Goal: Task Accomplishment & Management: Complete application form

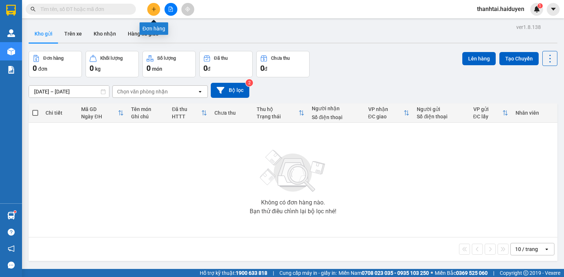
click at [156, 7] on icon "plus" at bounding box center [153, 9] width 5 height 5
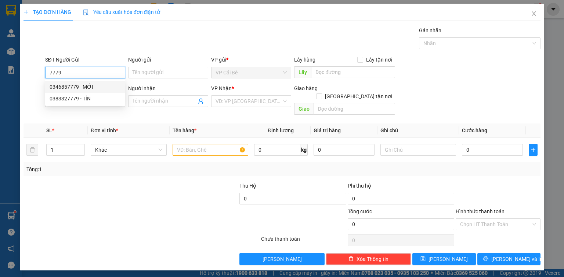
click at [92, 87] on div "0346857779 - MỚI" at bounding box center [85, 87] width 71 height 8
type input "0346857779"
type input "MỚI"
type input "0917476125"
type input "CẨM"
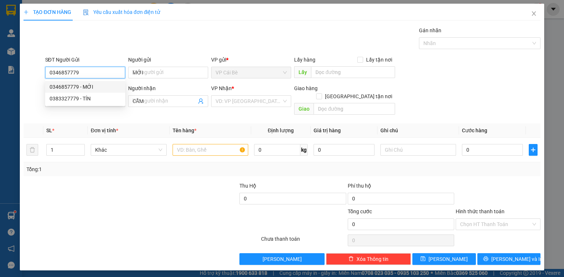
type input "120.000"
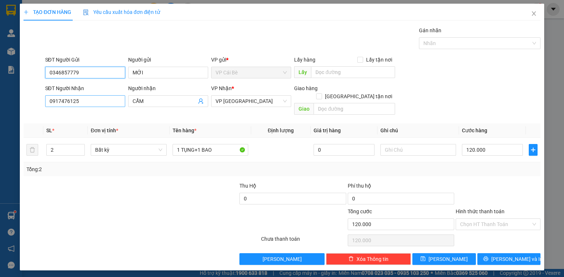
type input "0346857779"
drag, startPoint x: 99, startPoint y: 104, endPoint x: 0, endPoint y: 102, distance: 99.1
click at [0, 102] on div "TẠO ĐƠN HÀNG Yêu cầu xuất hóa đơn điện tử Transit Pickup Surcharge Ids Transit …" at bounding box center [282, 138] width 564 height 277
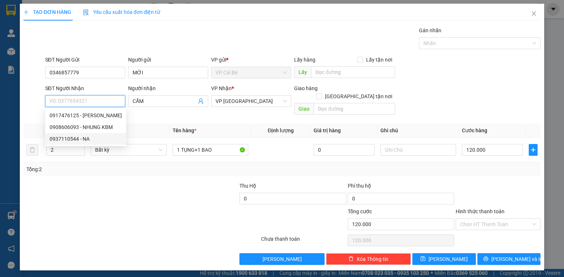
click at [90, 141] on div "0937110544 - NA" at bounding box center [86, 139] width 72 height 8
type input "0937110544"
type input "NA"
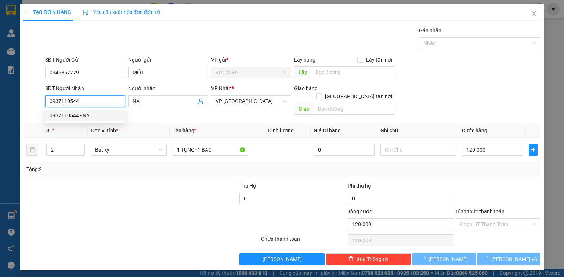
type input "70.000"
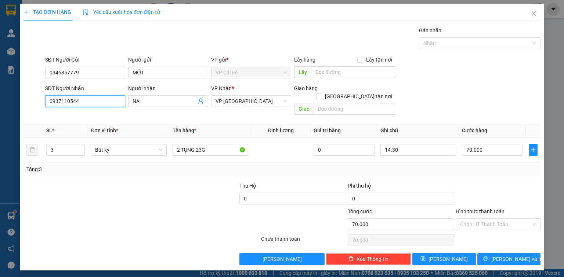
type input "0937110544"
click at [106, 47] on div "Gói vận chuyển * Tiêu chuẩn Gán nhãn Nhãn" at bounding box center [293, 39] width 498 height 26
drag, startPoint x: 98, startPoint y: 72, endPoint x: 0, endPoint y: 84, distance: 98.3
click at [0, 84] on div "TẠO ĐƠN HÀNG Yêu cầu xuất hóa đơn điện tử Transit Pickup Surcharge Ids Transit …" at bounding box center [282, 138] width 564 height 277
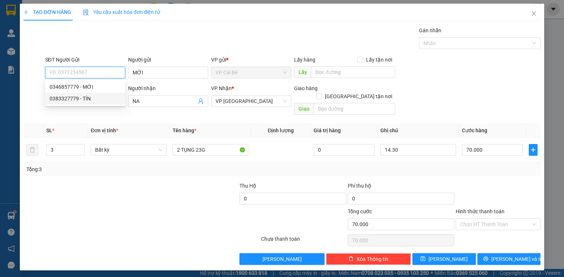
click at [70, 97] on div "0383327779 - TÍN" at bounding box center [85, 99] width 71 height 8
type input "0383327779"
type input "TÍN"
type input "UB BÌNH PHÚ"
type input "20.000"
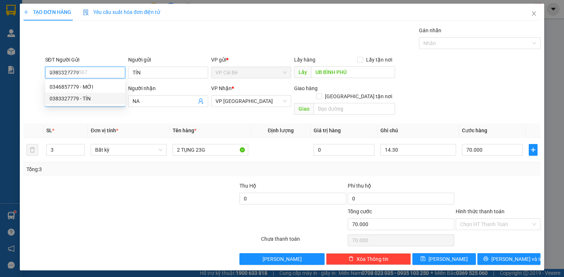
type input "20.000"
type input "0383327779"
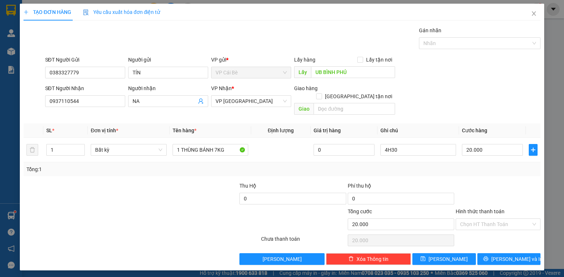
click at [129, 54] on div "Transit Pickup Surcharge Ids Transit Deliver Surcharge Ids Transit Deliver Surc…" at bounding box center [281, 145] width 517 height 239
drag, startPoint x: 90, startPoint y: 101, endPoint x: 0, endPoint y: 105, distance: 90.3
click at [0, 105] on div "TẠO ĐƠN HÀNG Yêu cầu xuất hóa đơn điện tử Transit Pickup Surcharge Ids Transit …" at bounding box center [282, 138] width 564 height 277
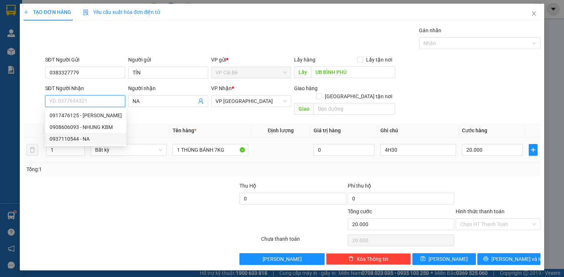
click at [90, 138] on div "0937110544 - NA" at bounding box center [86, 139] width 72 height 8
type input "0937110544"
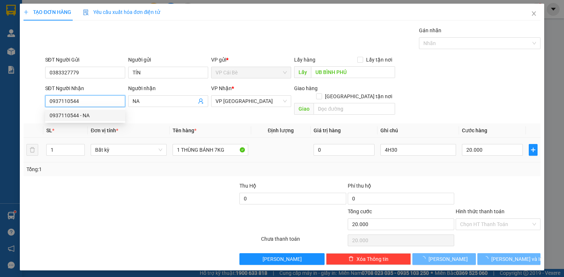
type input "70.000"
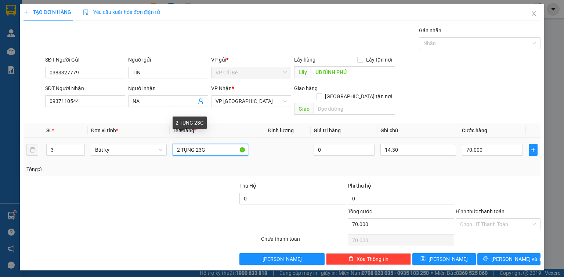
click at [201, 144] on input "2 TỤNG 23G" at bounding box center [210, 150] width 76 height 12
click at [220, 144] on input "2 TỤNG 365G" at bounding box center [210, 150] width 76 height 12
type input "2 TỤNG 35KG"
click at [181, 182] on div at bounding box center [185, 195] width 108 height 26
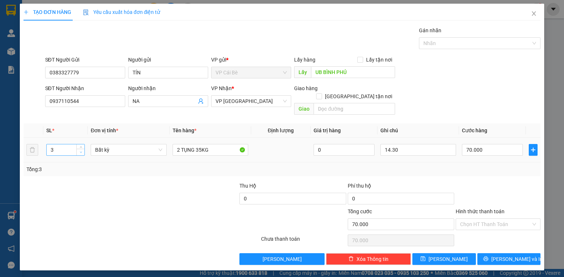
type input "2"
click at [80, 151] on icon "down" at bounding box center [81, 152] width 3 height 3
click at [149, 182] on div at bounding box center [185, 195] width 108 height 26
type input "0"
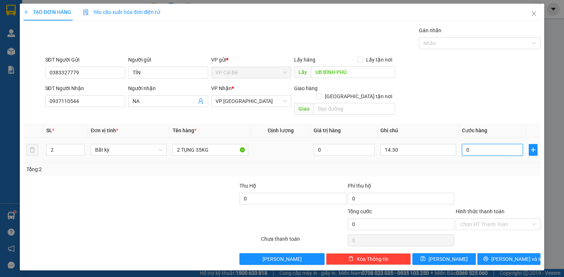
click at [498, 144] on input "0" at bounding box center [492, 150] width 61 height 12
type input "0"
type input "7"
type input "07"
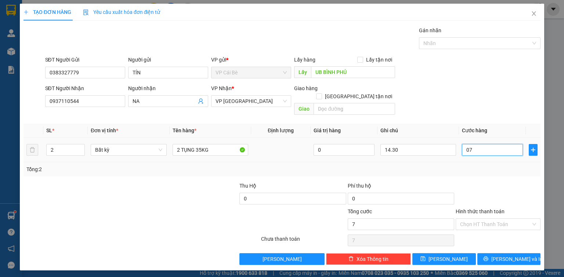
type input "70"
type input "070"
click at [472, 124] on th "Cước hàng" at bounding box center [492, 131] width 67 height 14
type input "70.000"
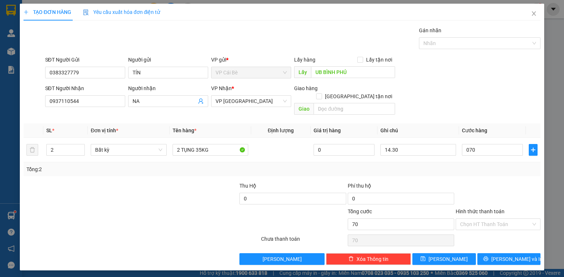
type input "70.000"
click at [487, 219] on input "Hình thức thanh toán" at bounding box center [495, 224] width 71 height 11
click at [476, 229] on div "Tại văn phòng" at bounding box center [498, 230] width 76 height 8
type input "0"
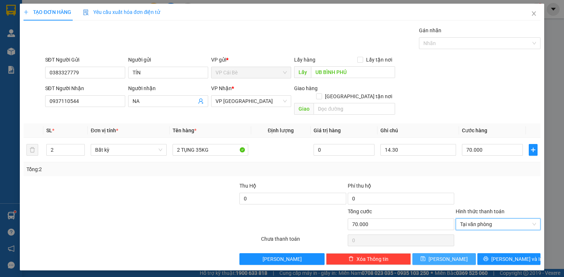
click at [452, 255] on span "[PERSON_NAME]" at bounding box center [447, 259] width 39 height 8
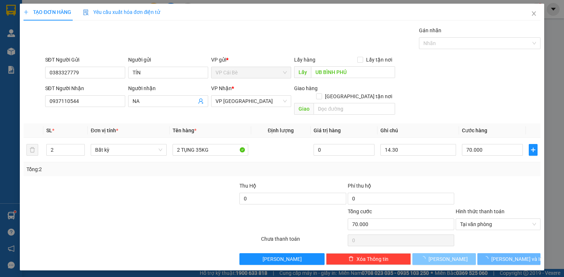
type input "0"
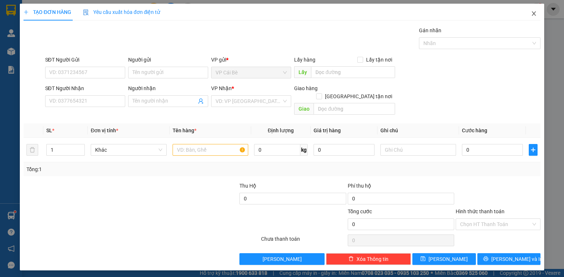
click at [534, 13] on icon "close" at bounding box center [534, 13] width 4 height 4
